Goal: Find contact information: Find contact information

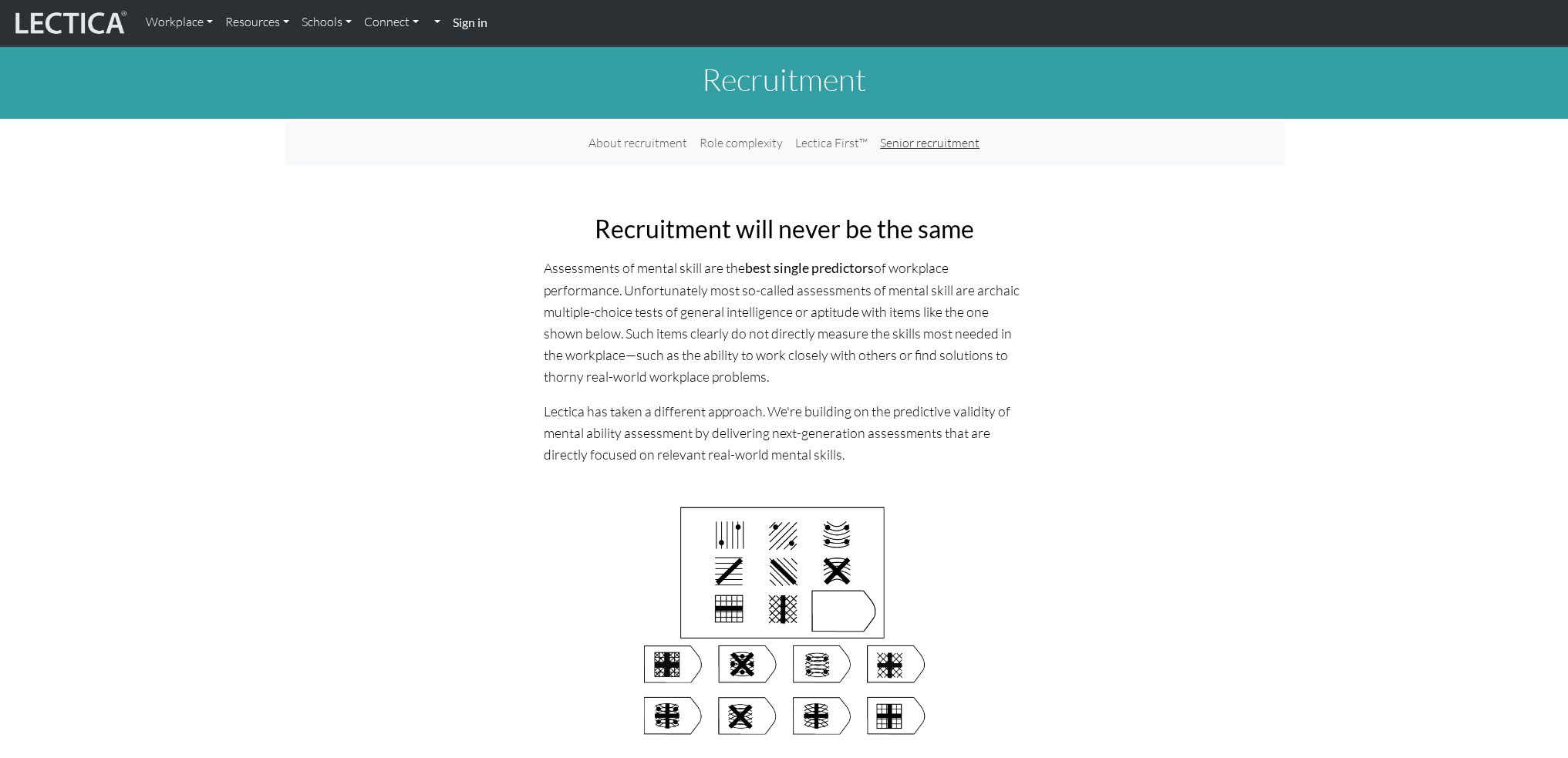
click at [922, 138] on link "Senior recruitment" at bounding box center [930, 143] width 112 height 32
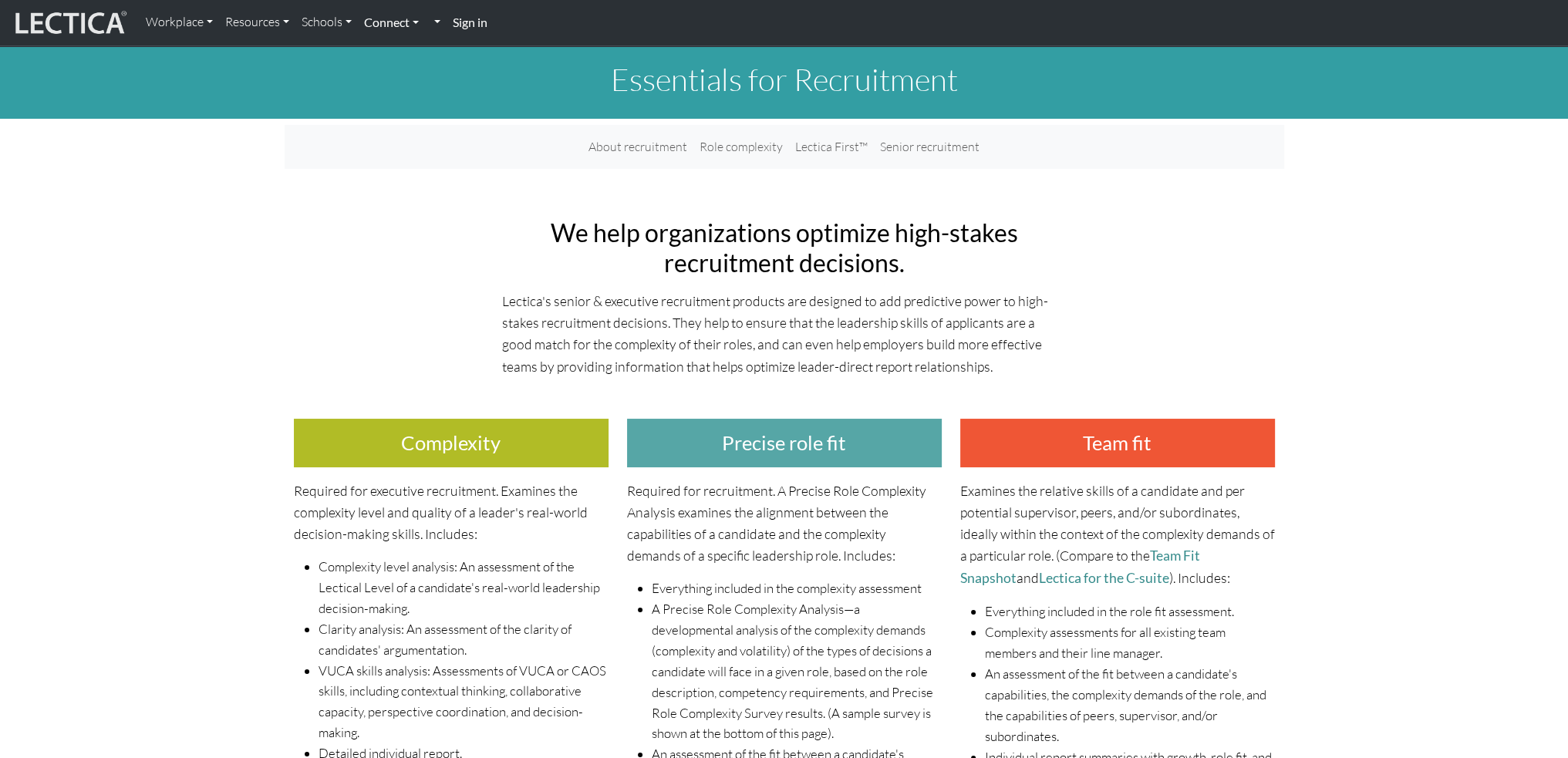
click at [398, 19] on link "Connect" at bounding box center [391, 22] width 67 height 33
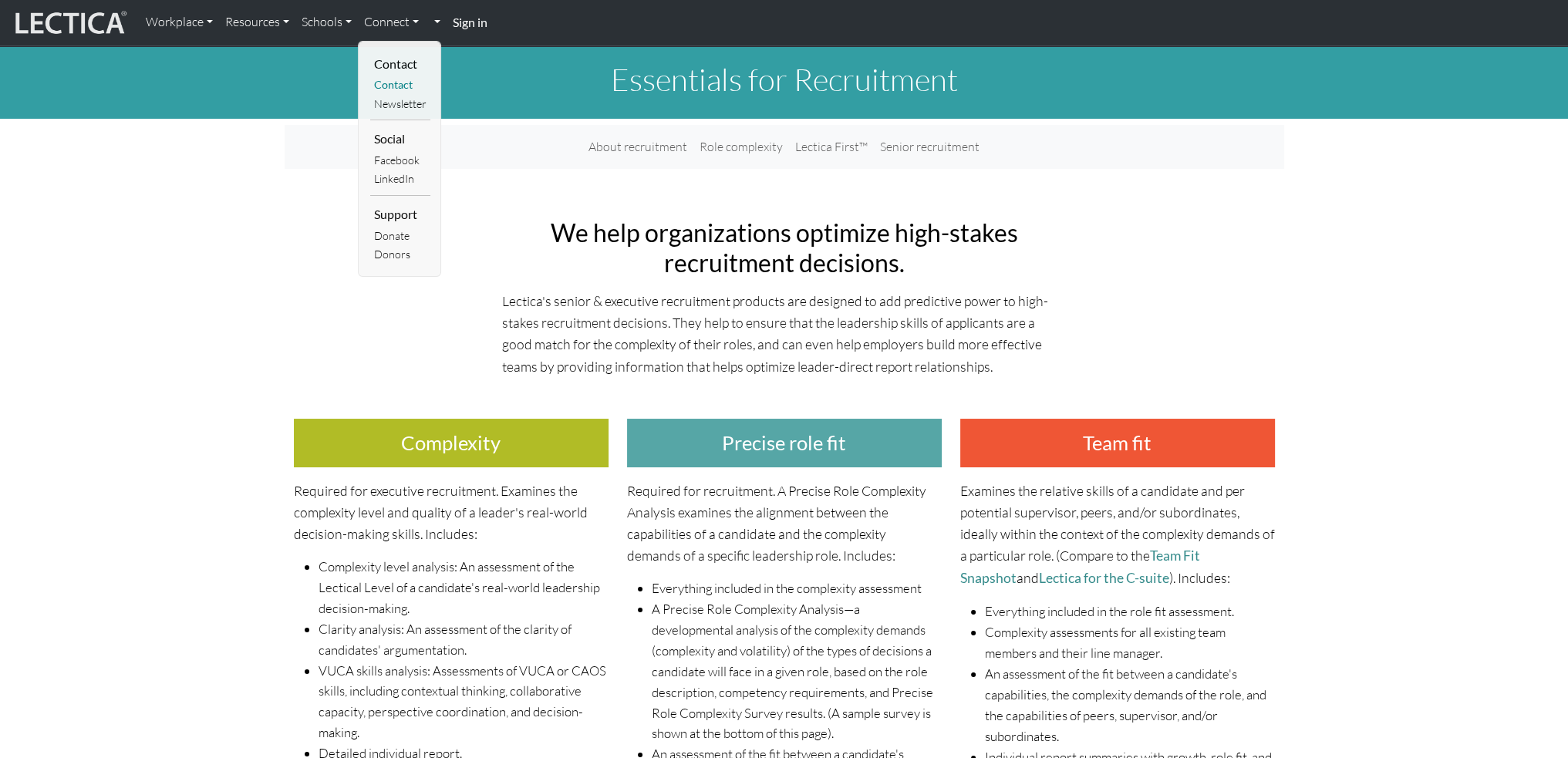
click at [392, 83] on link "Contact" at bounding box center [400, 85] width 60 height 20
